Goal: Task Accomplishment & Management: Manage account settings

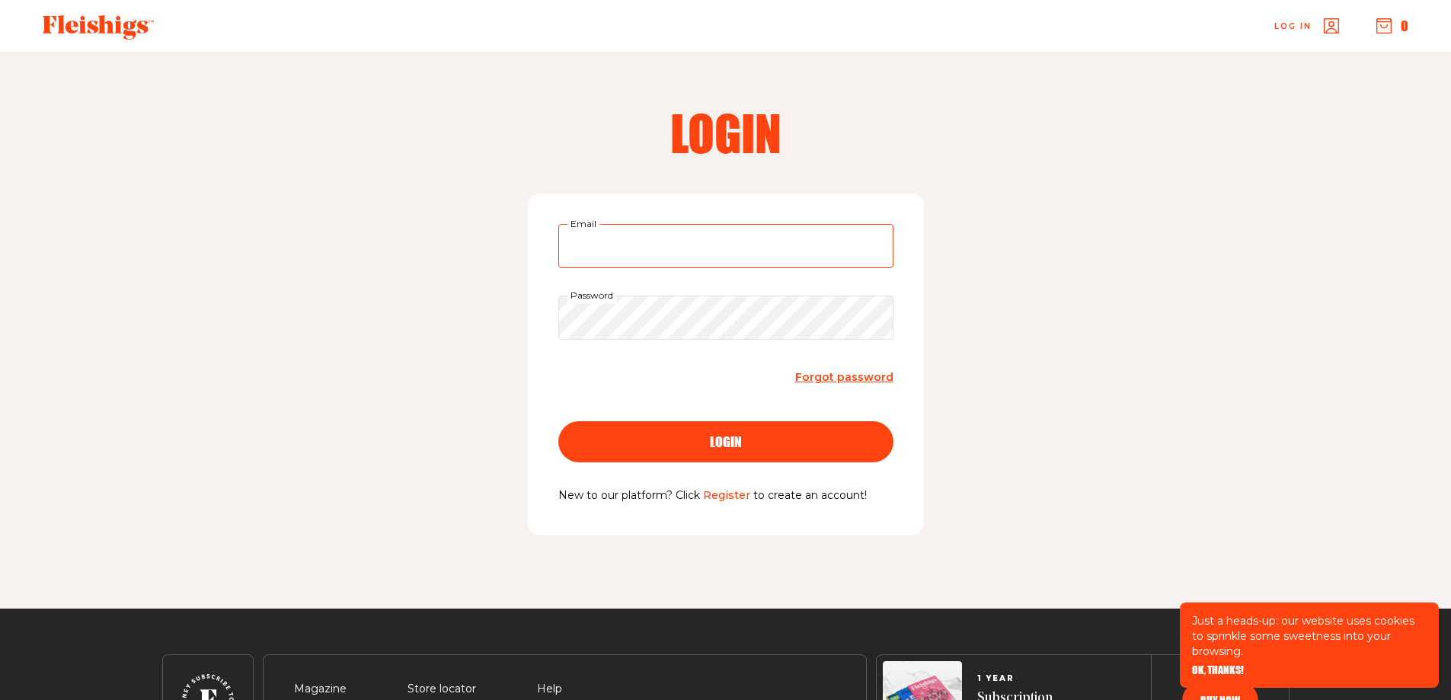
click at [705, 257] on input "Email" at bounding box center [725, 246] width 335 height 44
click at [831, 378] on span "Forgot password" at bounding box center [844, 377] width 98 height 14
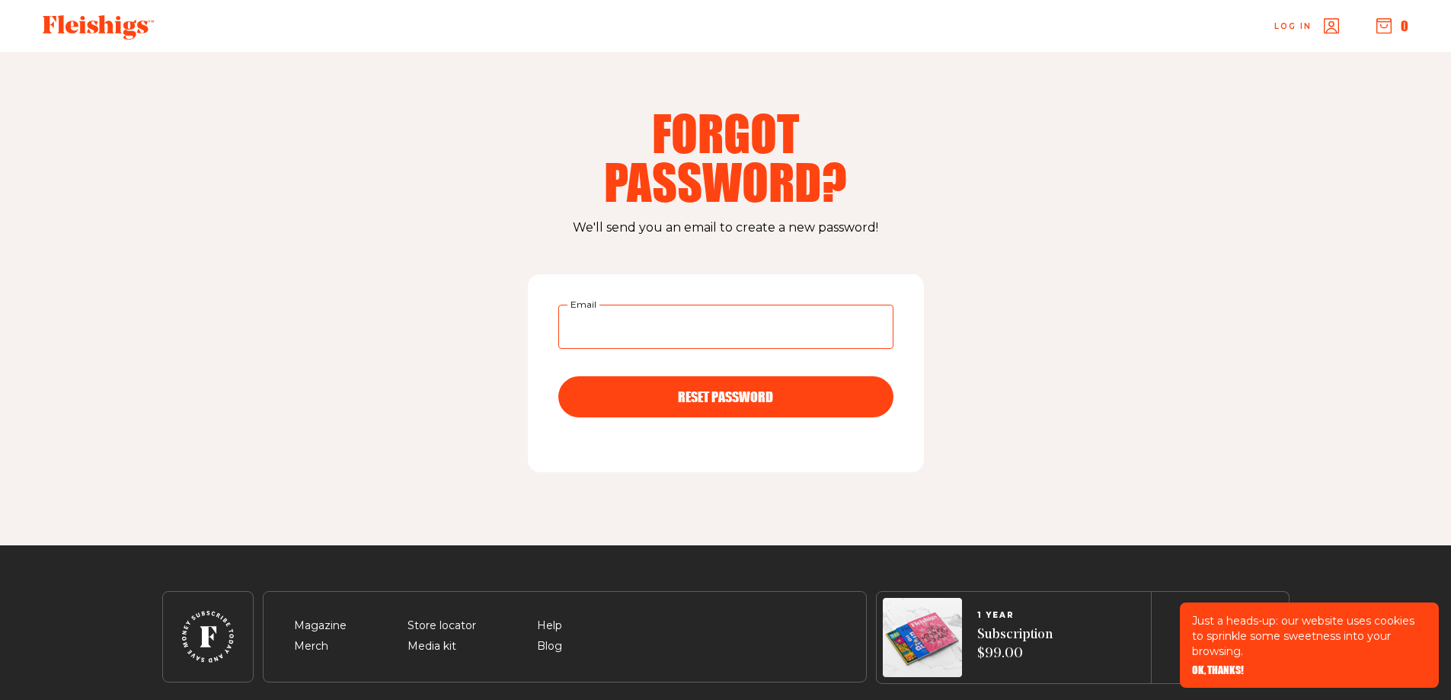
click at [777, 340] on input "Email" at bounding box center [725, 327] width 335 height 44
type input "mrdbronstein@gmail.com"
click at [558, 376] on button "RESET PASSWORD" at bounding box center [725, 396] width 335 height 41
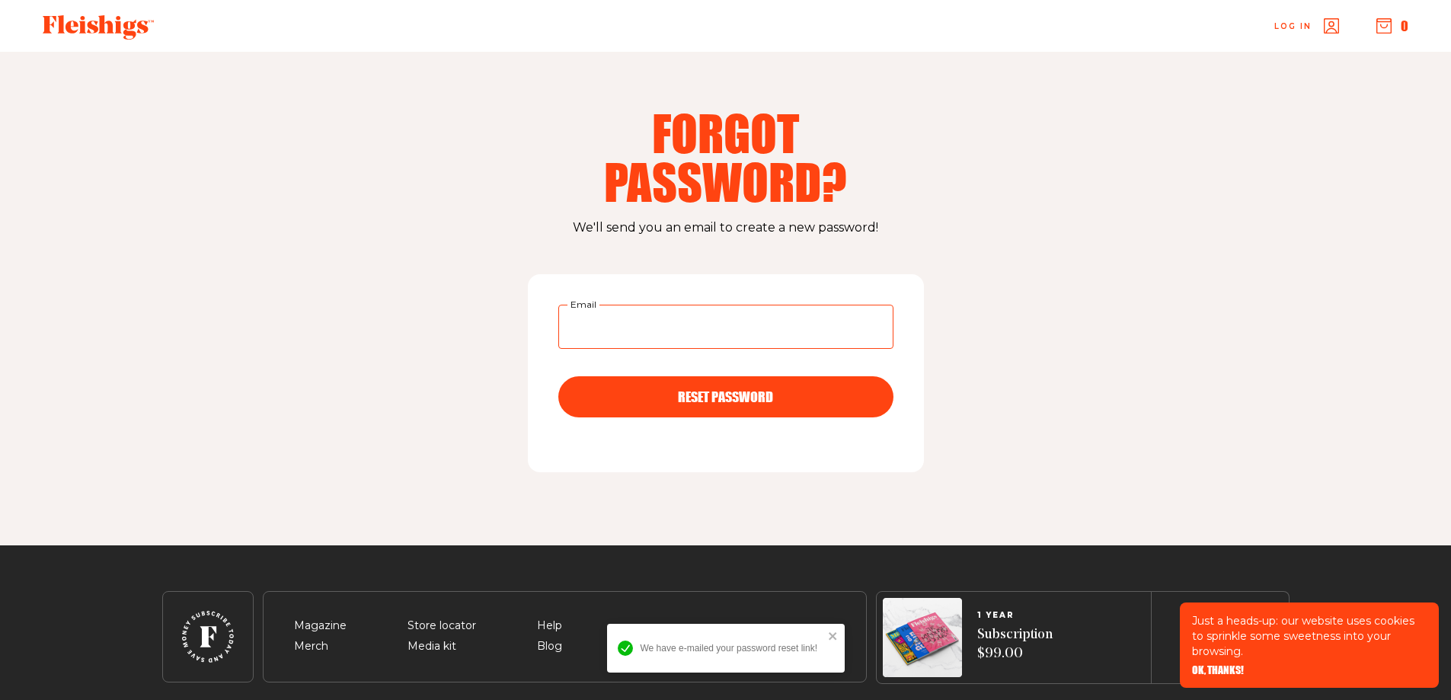
scroll to position [54, 0]
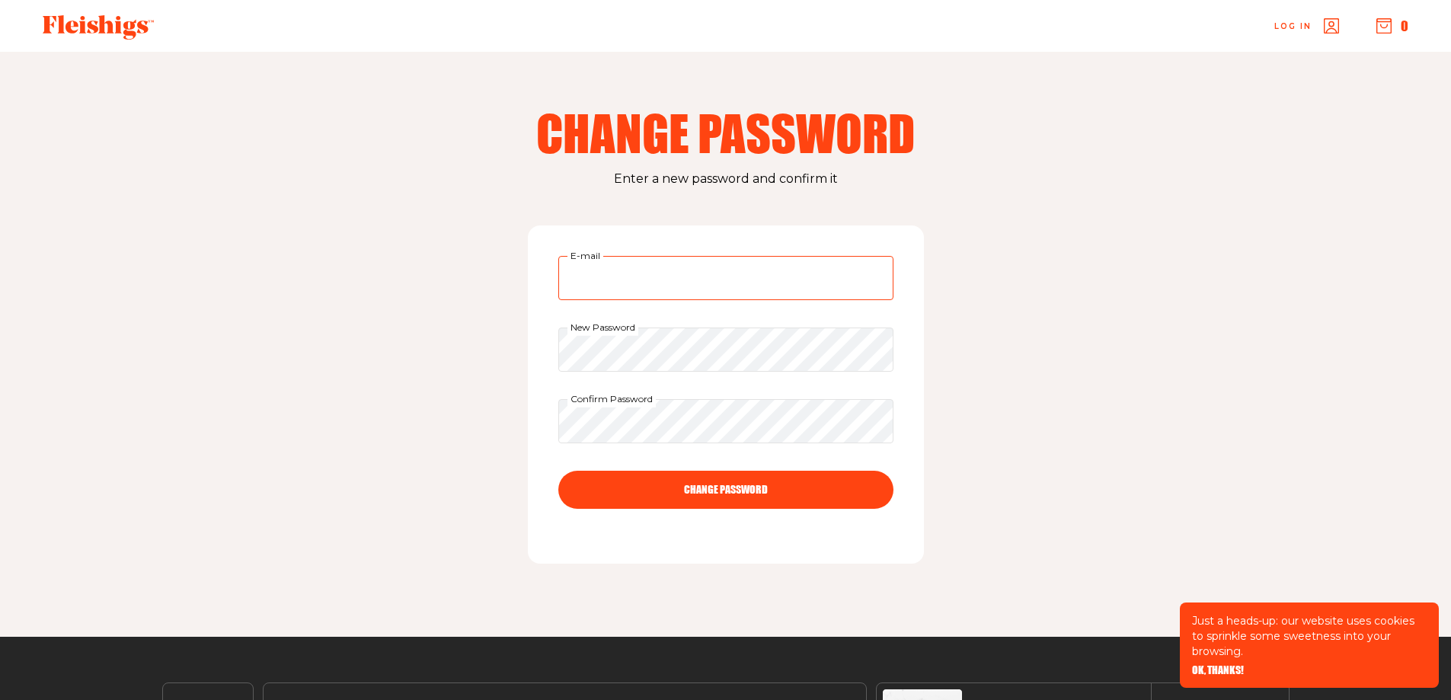
click at [650, 295] on input "E-mail" at bounding box center [725, 278] width 335 height 44
type input "mrdbronstein@gmail.com"
click at [728, 478] on button "CHANGE PASSWORD" at bounding box center [725, 490] width 335 height 38
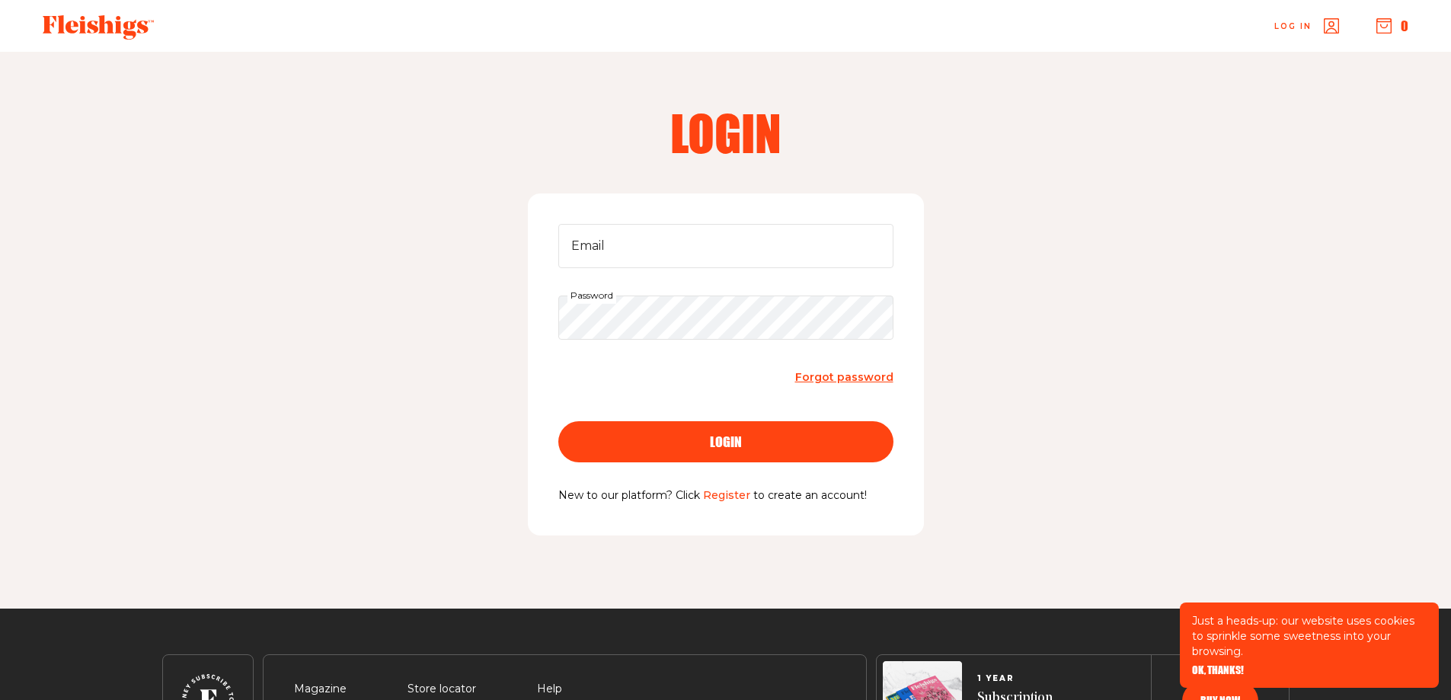
click at [755, 272] on form "Email Password Forgot password login" at bounding box center [725, 355] width 335 height 263
click at [755, 263] on input "Email" at bounding box center [725, 246] width 335 height 44
type input "mrdbronstein@gmail.com"
click at [558, 421] on button "login" at bounding box center [725, 441] width 335 height 41
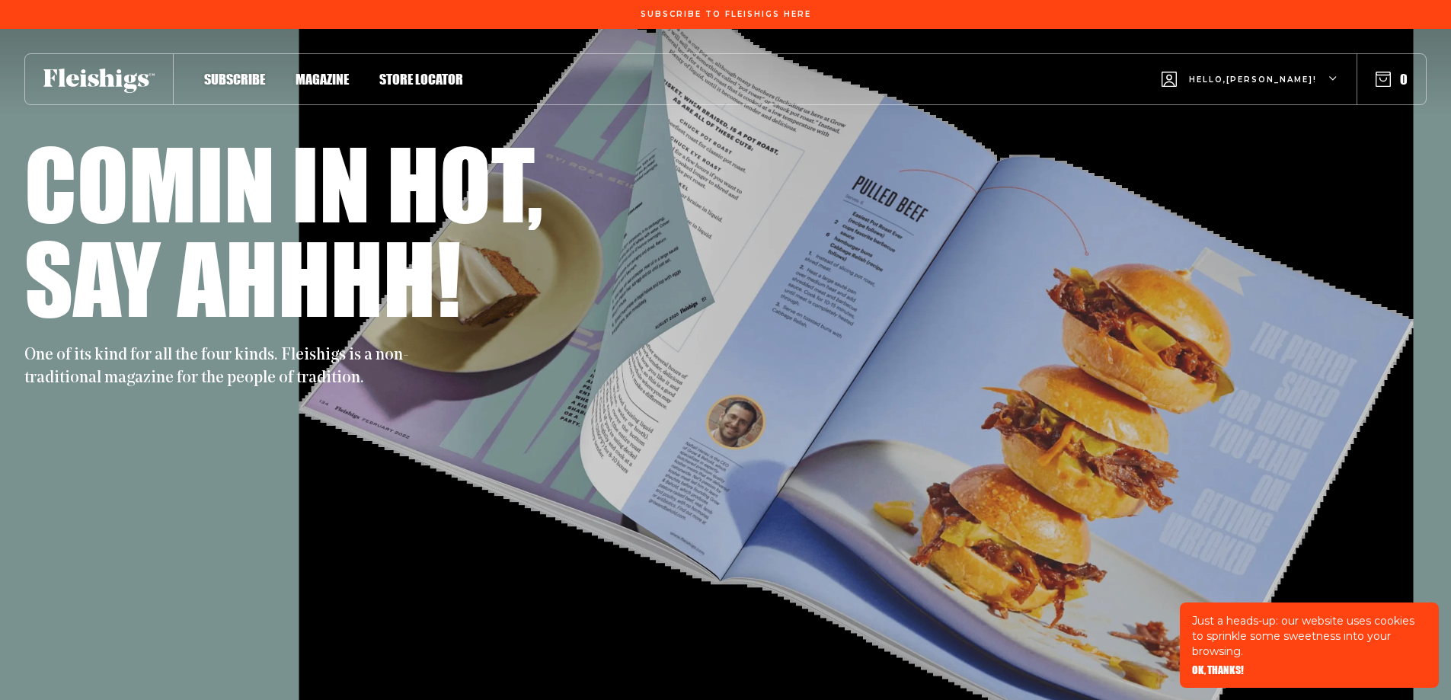
click at [1285, 62] on div "Hello, David !" at bounding box center [1249, 79] width 177 height 60
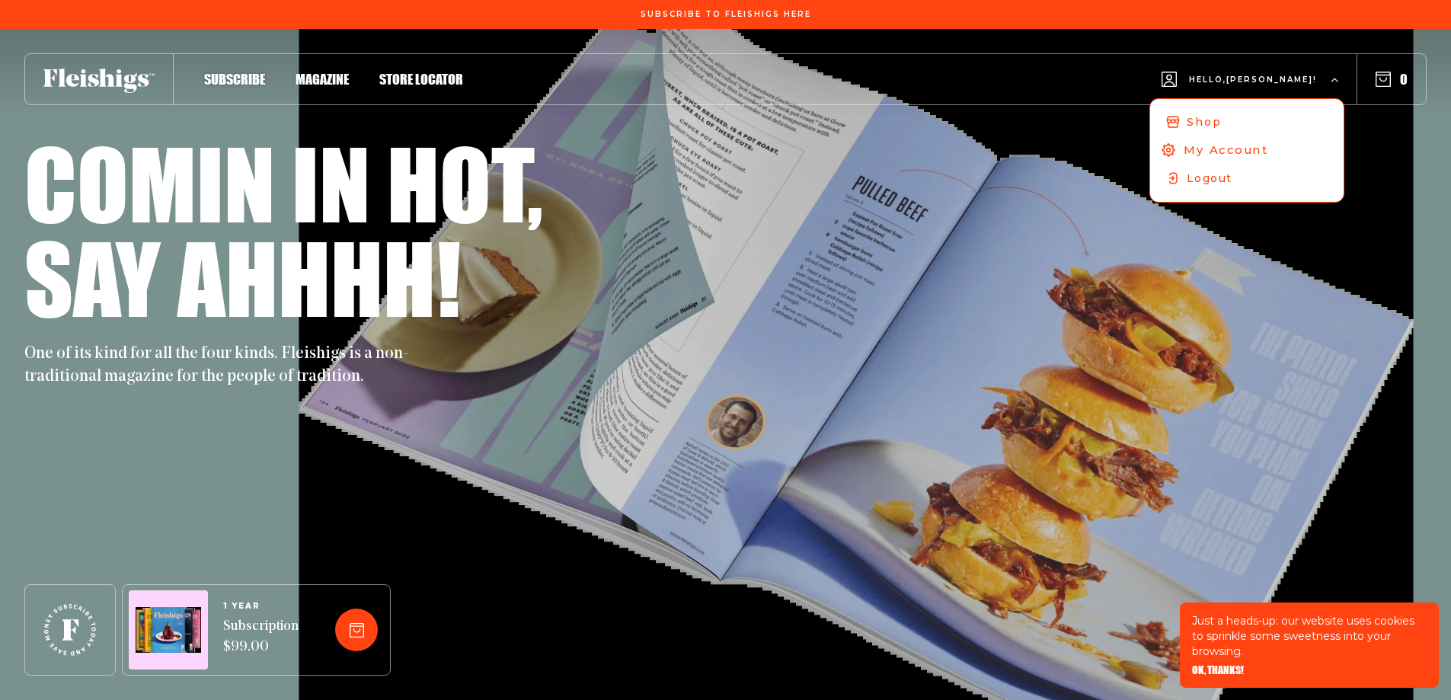
click at [1268, 142] on span "My Account" at bounding box center [1225, 150] width 85 height 17
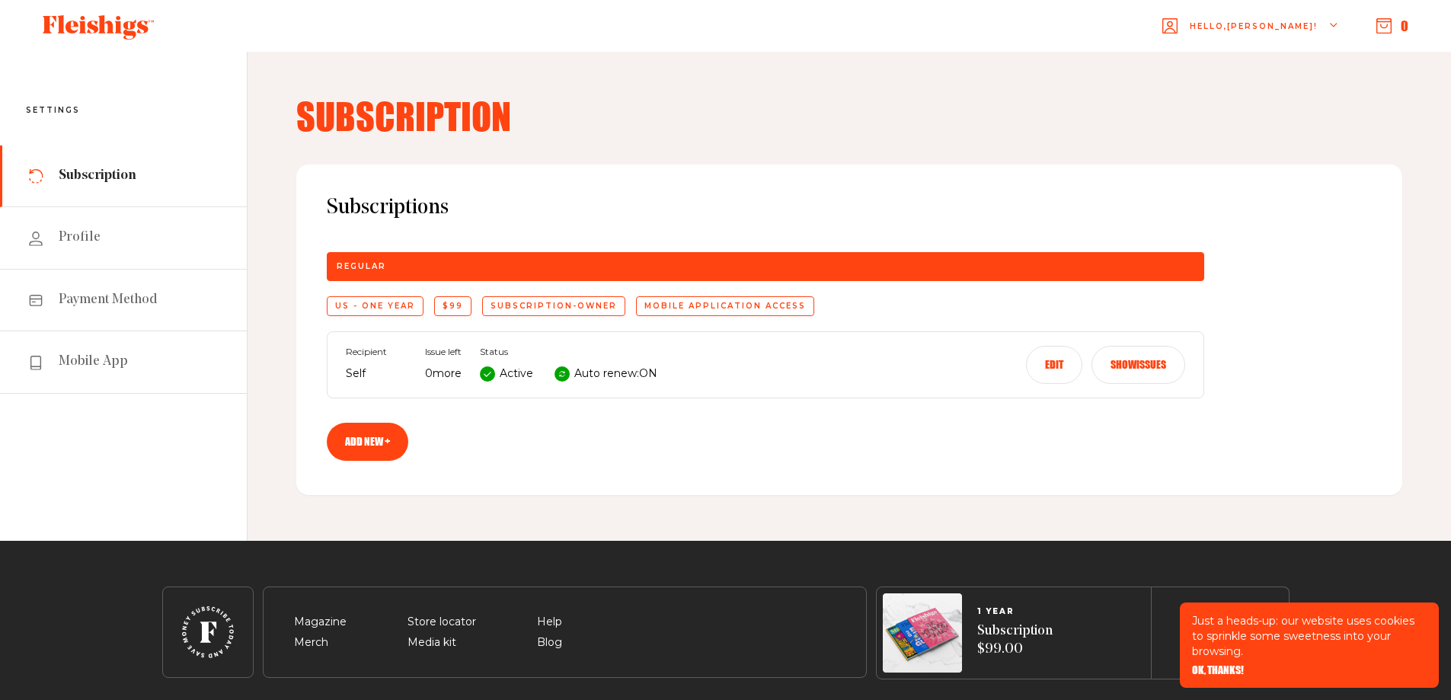
click at [1046, 364] on button "Edit" at bounding box center [1054, 365] width 56 height 38
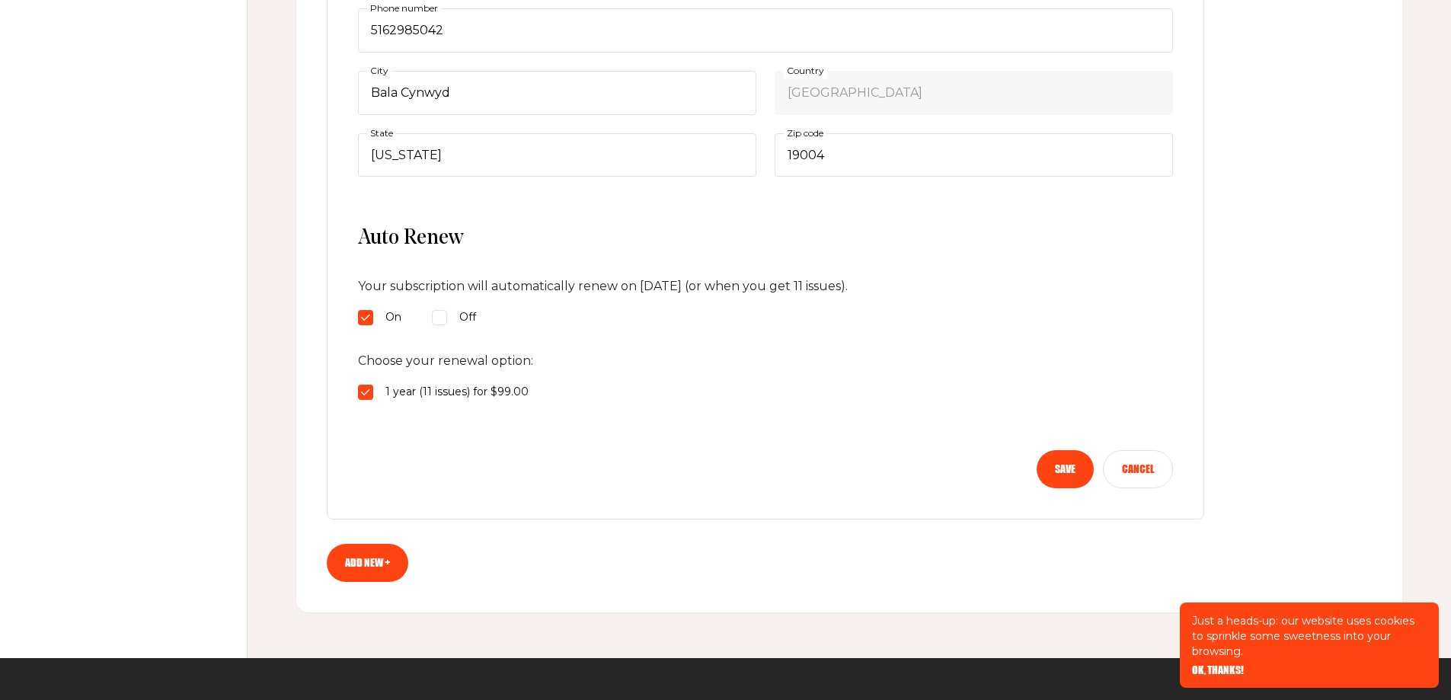
scroll to position [685, 0]
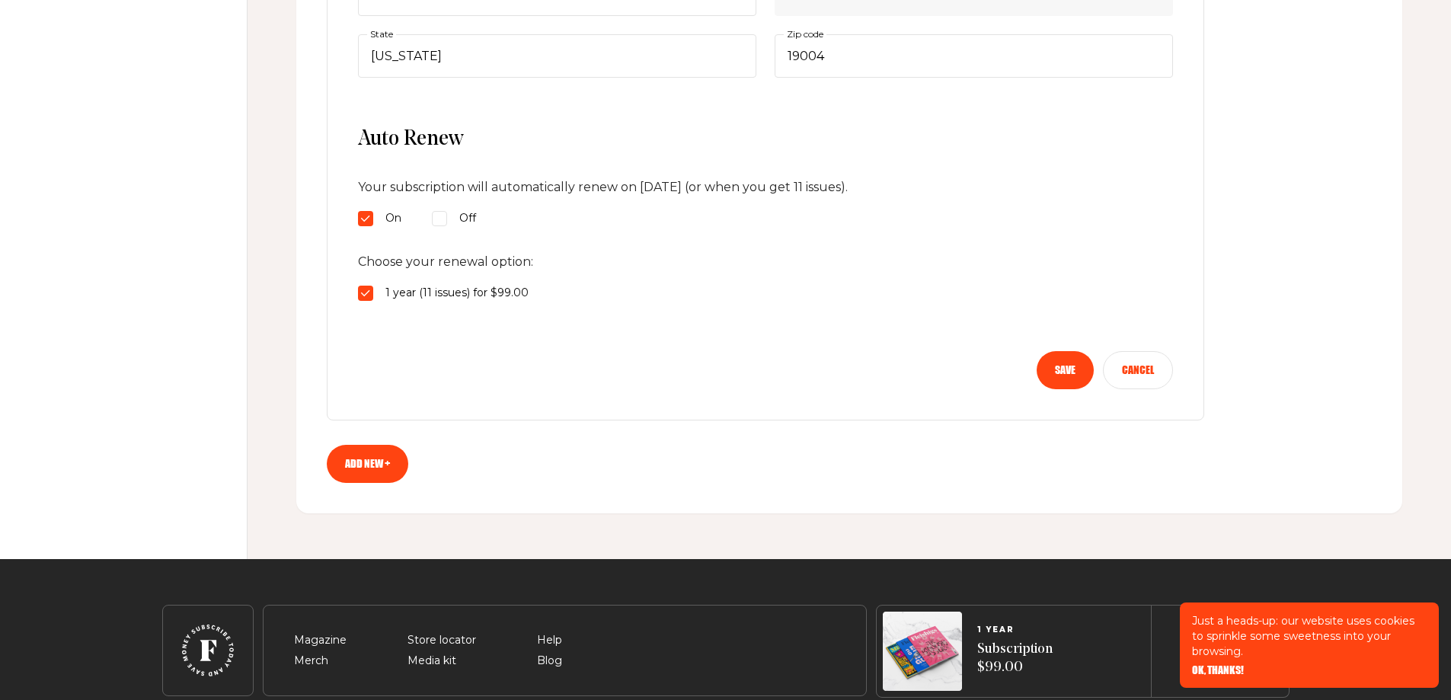
click at [453, 220] on div "Off" at bounding box center [454, 218] width 44 height 18
click at [447, 220] on input "Off" at bounding box center [439, 218] width 15 height 15
radio input "true"
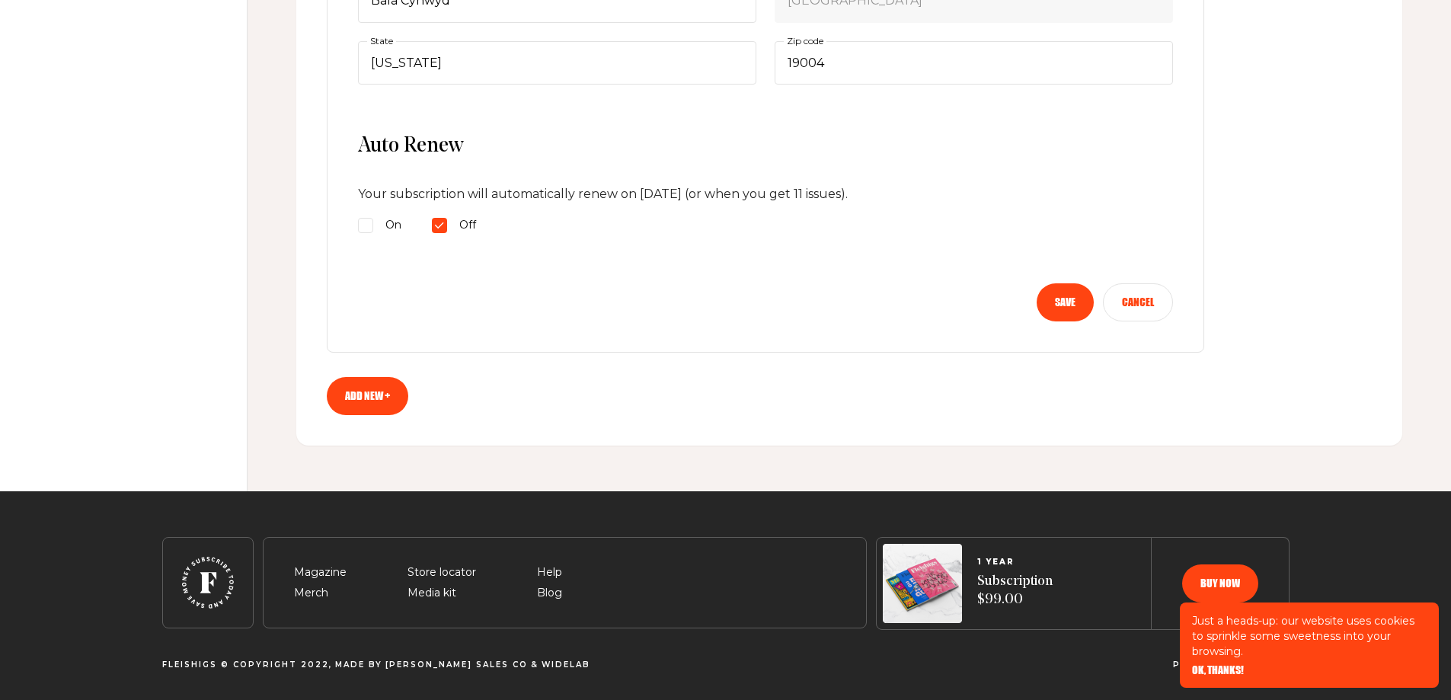
scroll to position [678, 0]
click at [1067, 307] on button "Save" at bounding box center [1064, 302] width 57 height 38
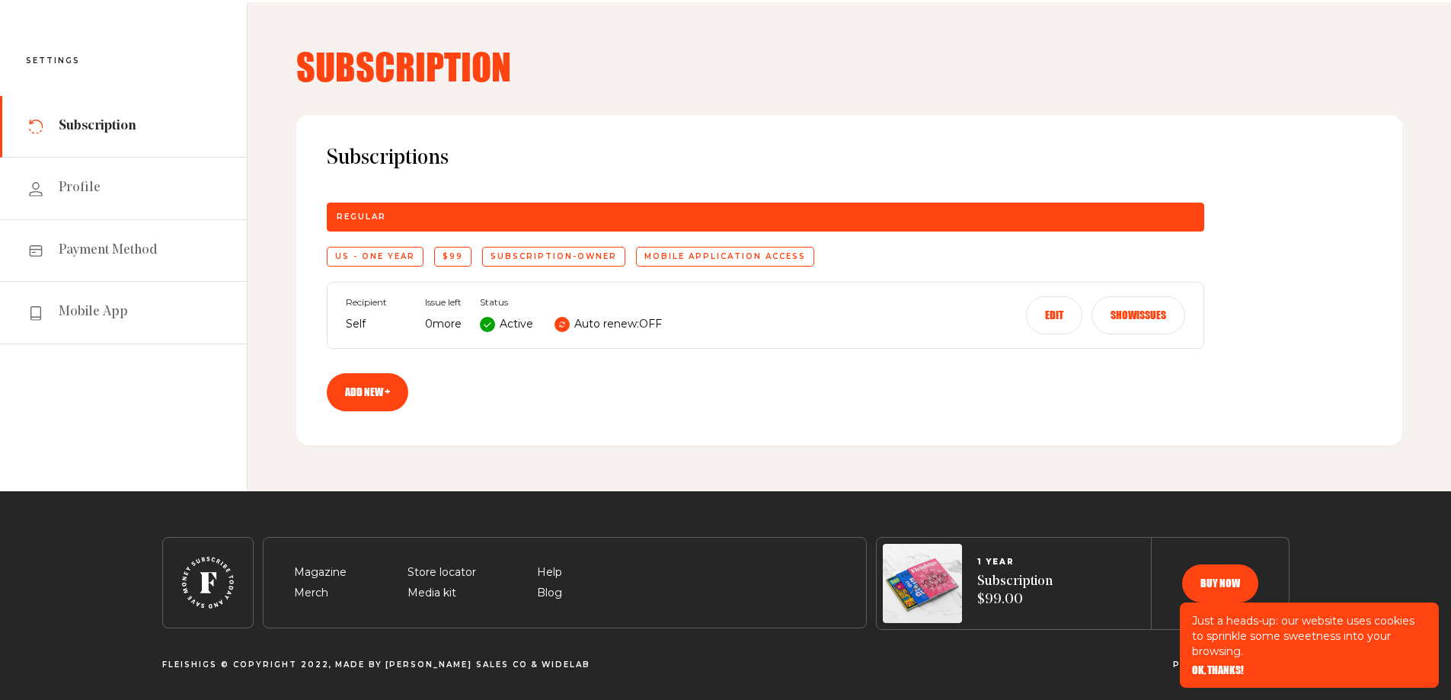
click at [393, 393] on link "Add new +" at bounding box center [367, 392] width 81 height 38
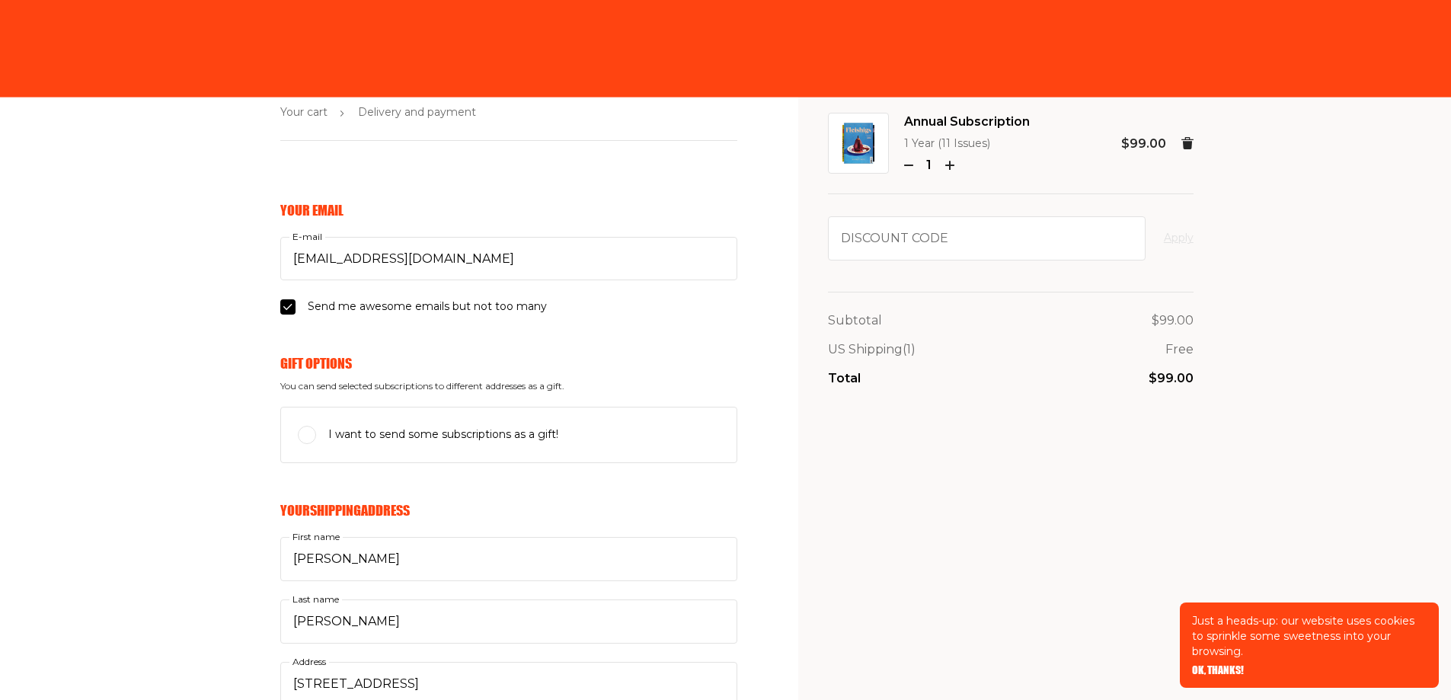
select select "US"
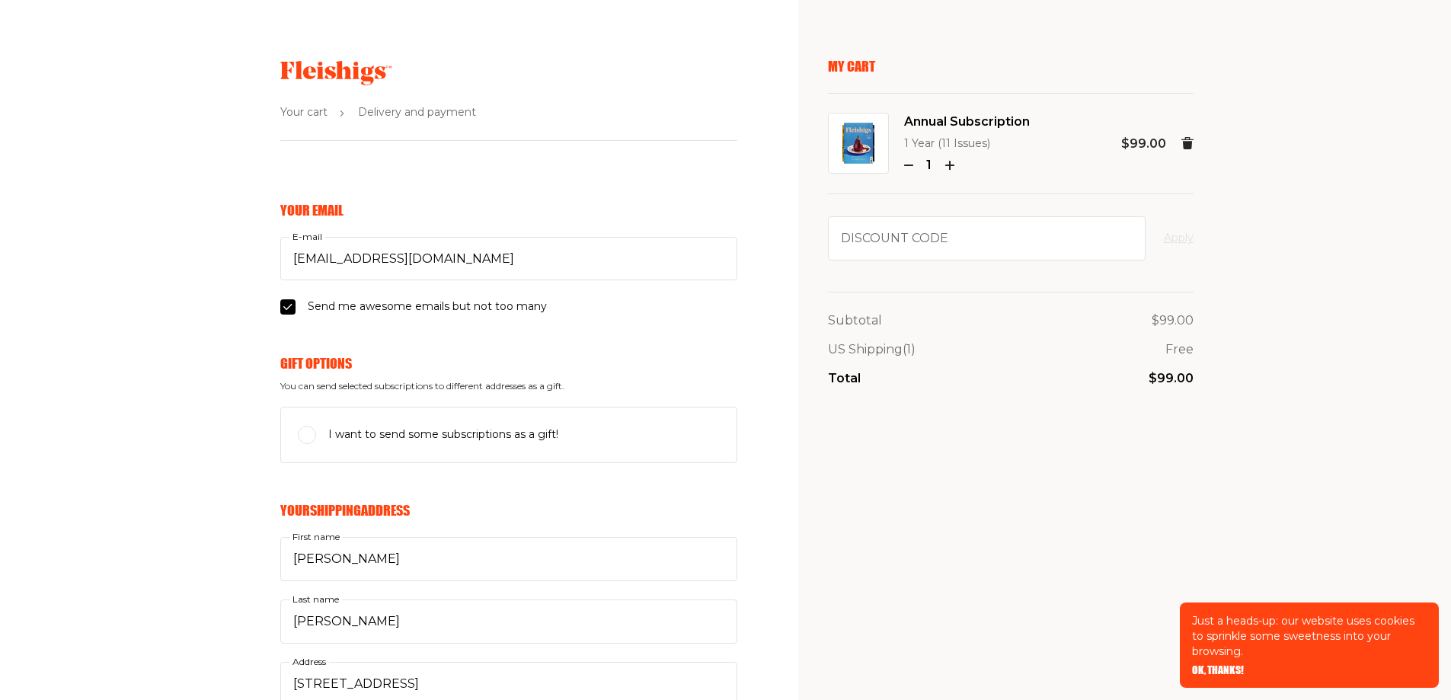
click at [1181, 143] on icon at bounding box center [1187, 143] width 12 height 12
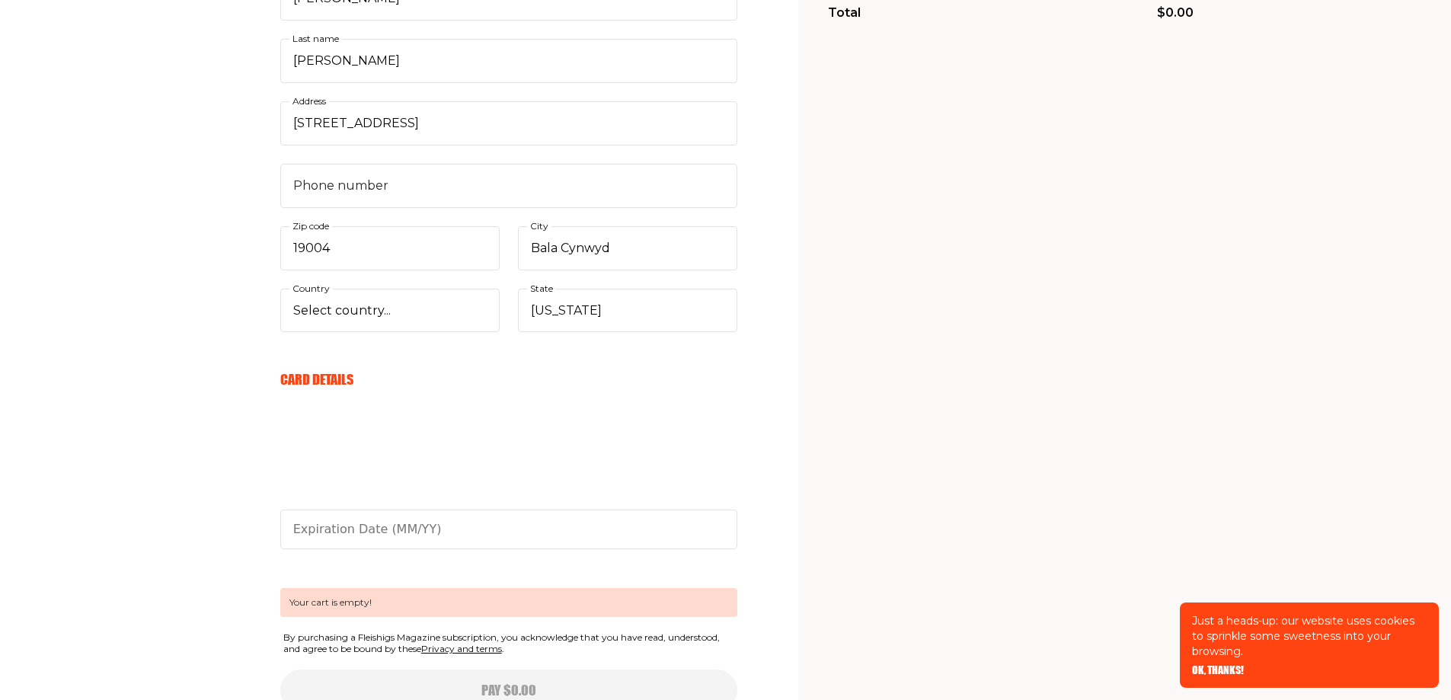
scroll to position [519, 0]
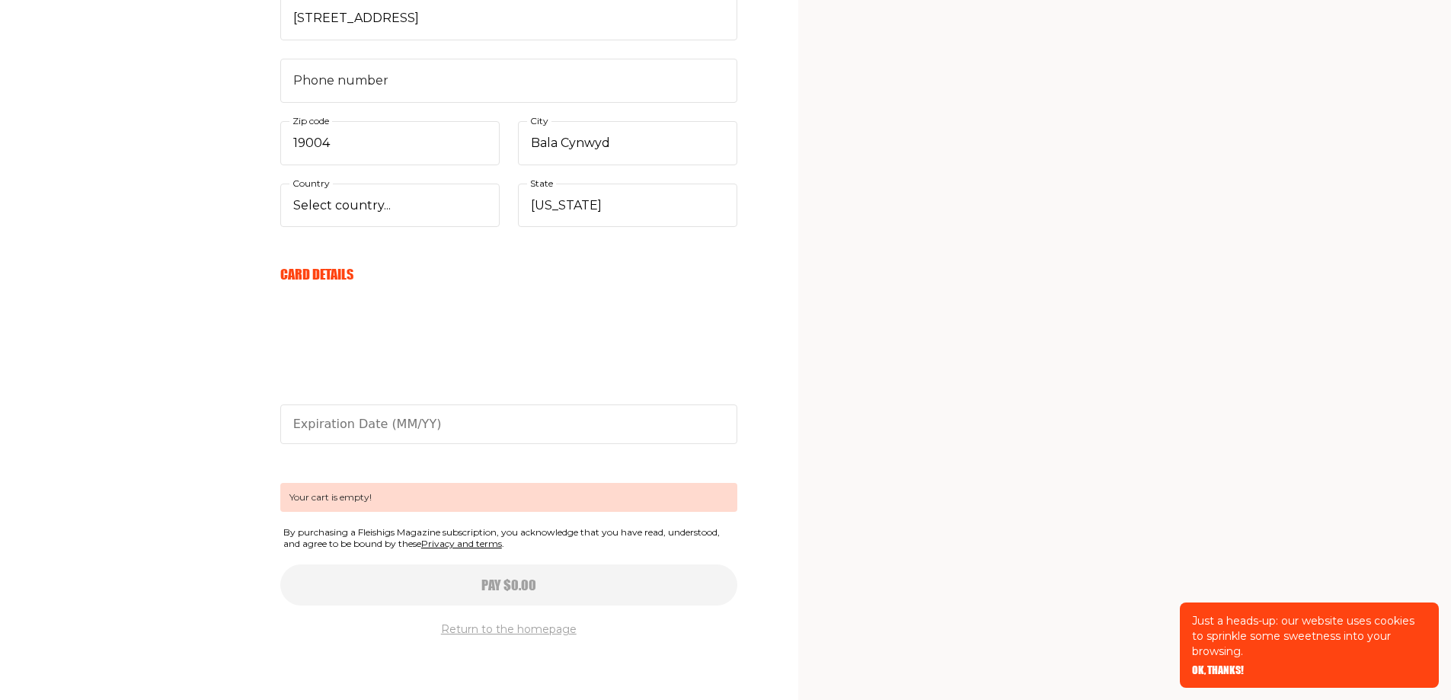
click at [557, 627] on button "Return to the homepage" at bounding box center [509, 630] width 136 height 18
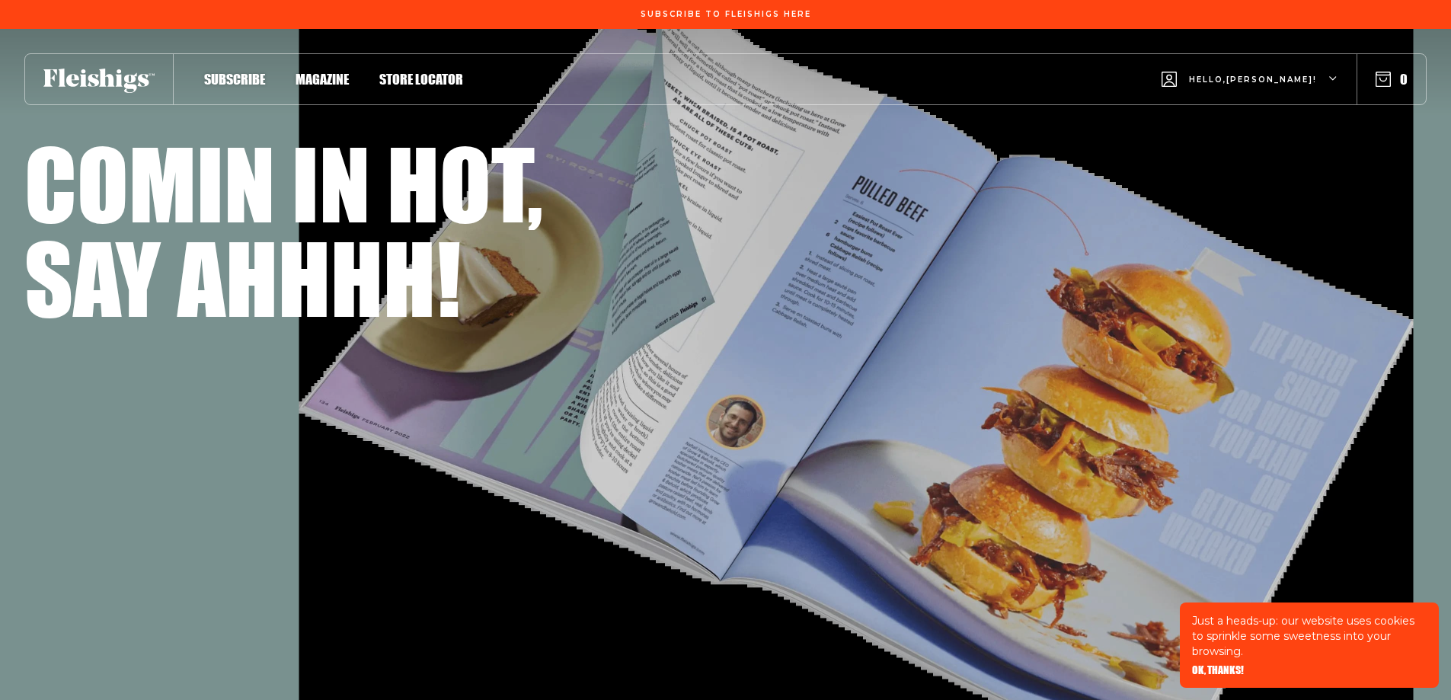
click at [1257, 85] on span "Hello, David !" at bounding box center [1253, 92] width 128 height 36
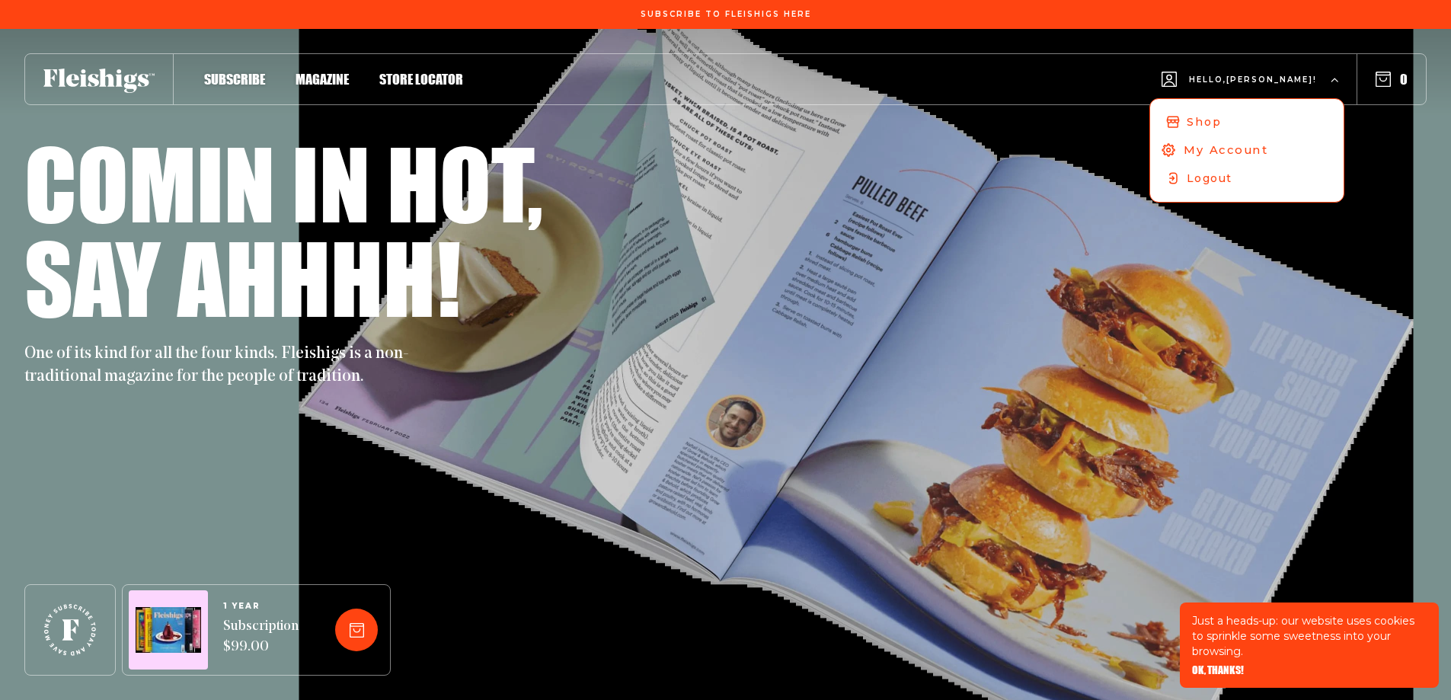
click at [1265, 145] on span "My Account" at bounding box center [1225, 150] width 85 height 17
